Goal: Navigation & Orientation: Find specific page/section

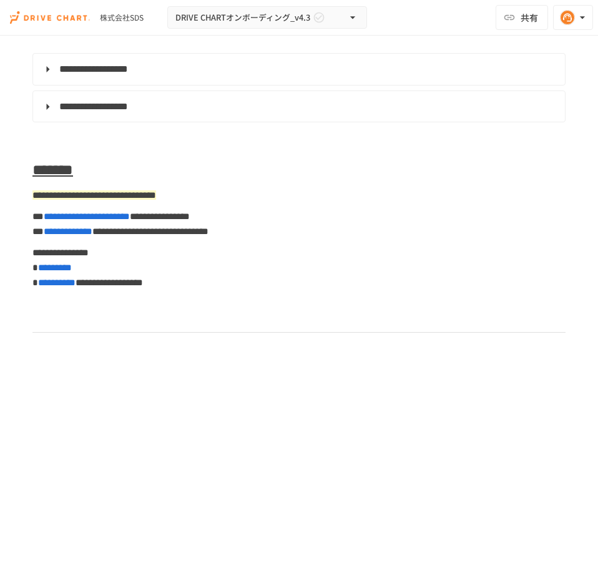
scroll to position [5777, 0]
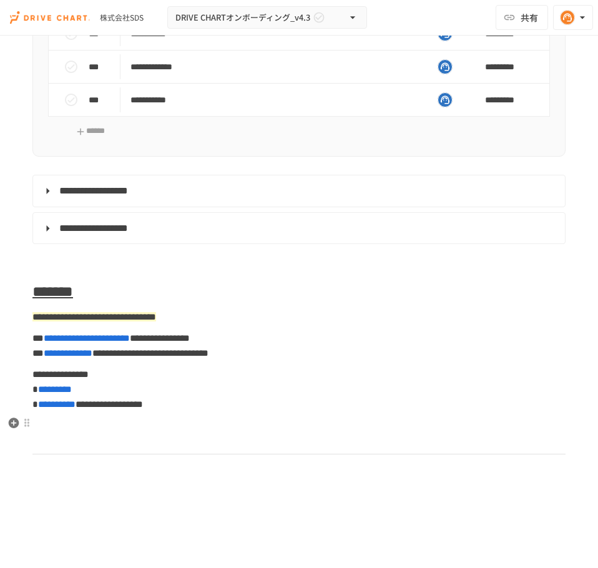
click at [128, 195] on span "**********" at bounding box center [93, 190] width 69 height 9
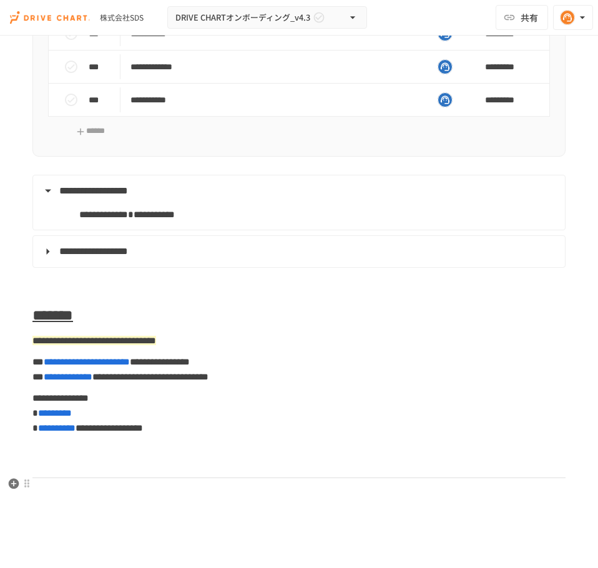
click at [128, 256] on span "**********" at bounding box center [93, 251] width 69 height 9
